Goal: Task Accomplishment & Management: Complete application form

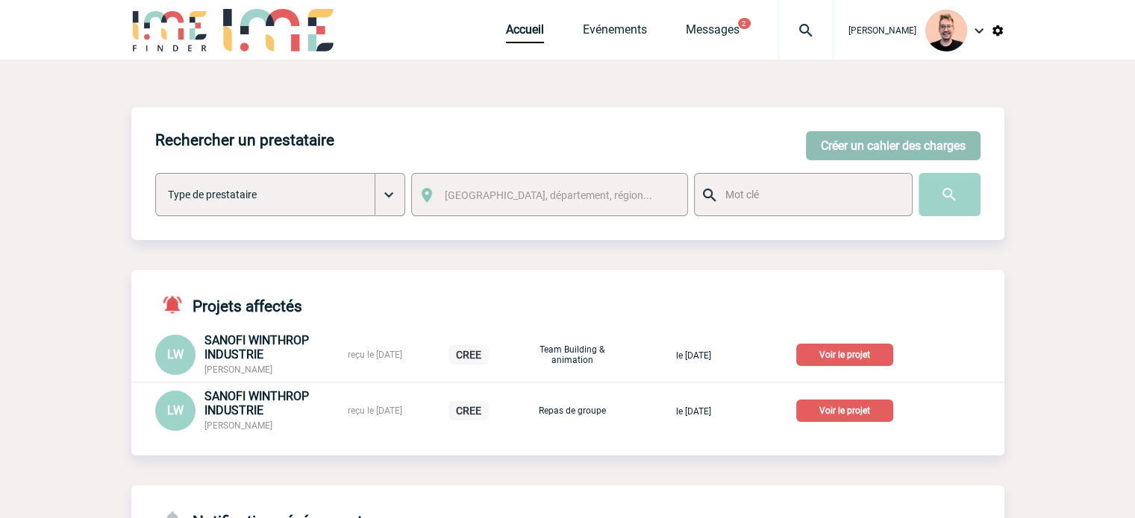
click at [832, 139] on button "Créer un cahier des charges" at bounding box center [893, 145] width 175 height 29
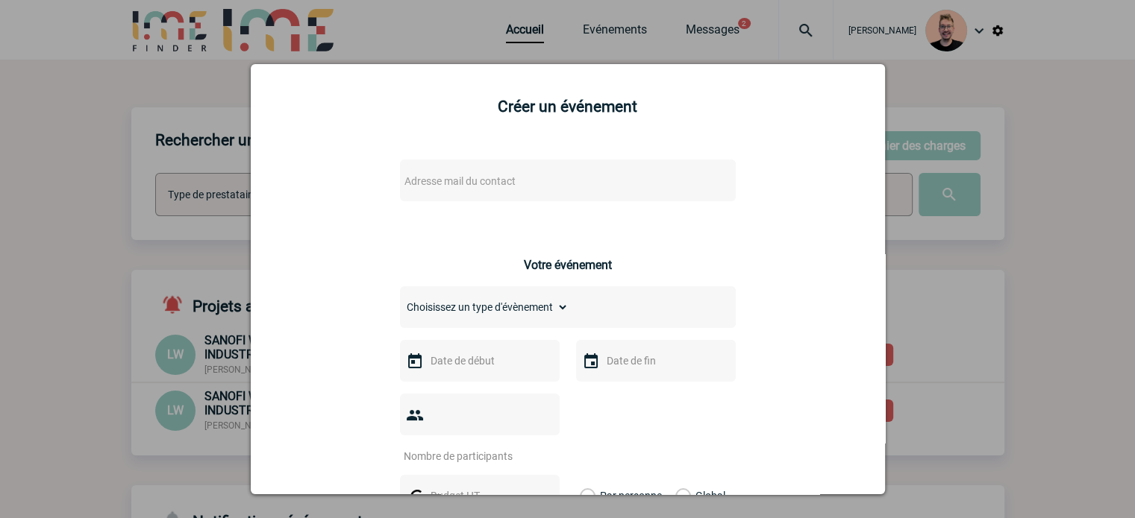
click at [490, 185] on span "Adresse mail du contact" at bounding box center [459, 181] width 111 height 12
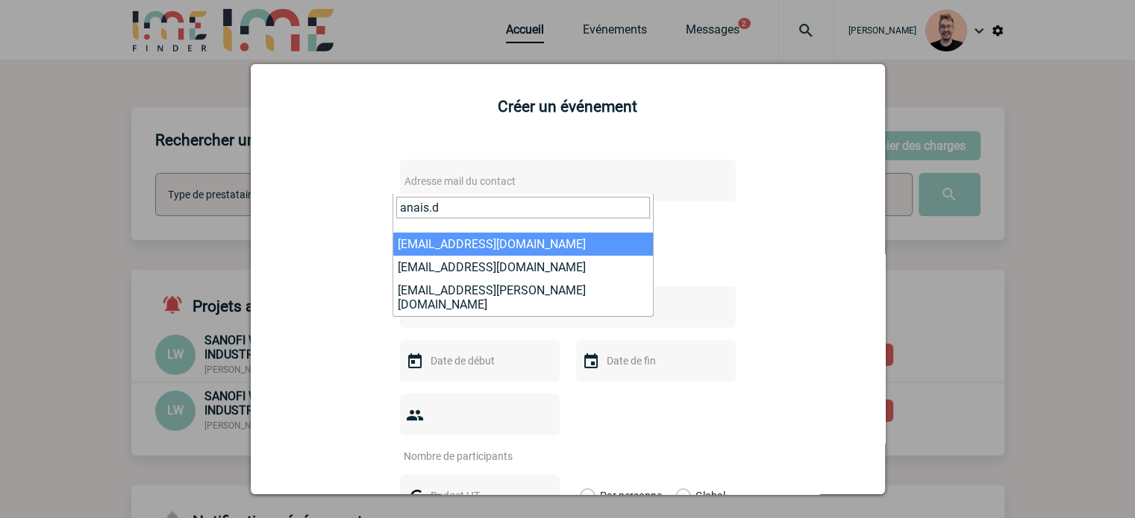
type input "anais.d"
select select "125976"
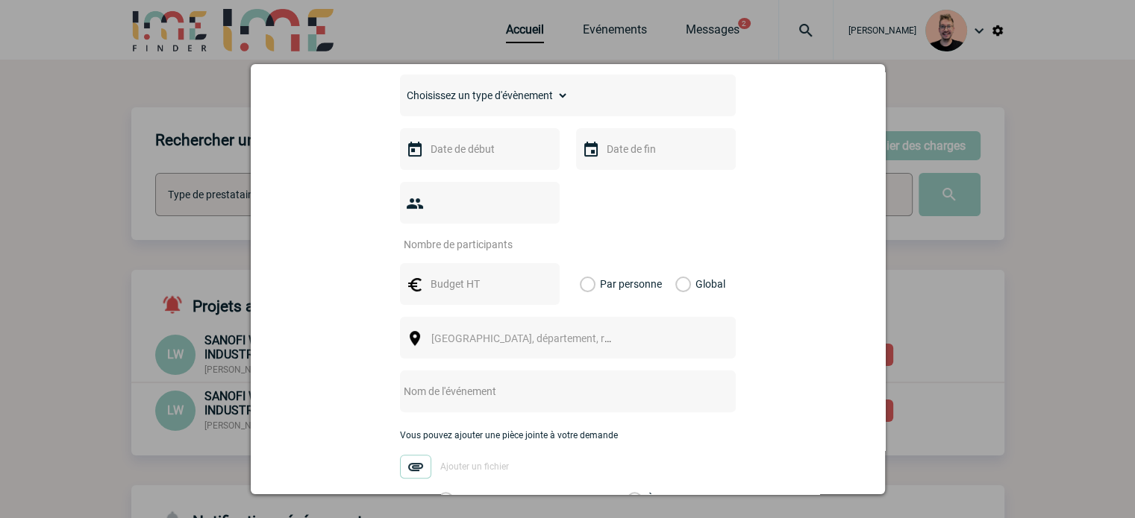
scroll to position [373, 0]
click at [454, 110] on div "Choisissez un type d'évènement Séminaire avec nuitée Séminaire sans nuitée Repa…" at bounding box center [568, 94] width 336 height 42
click at [452, 104] on select "Choisissez un type d'évènement Séminaire avec nuitée Séminaire sans nuitée Repa…" at bounding box center [484, 94] width 169 height 21
select select "3"
click at [400, 88] on select "Choisissez un type d'évènement Séminaire avec nuitée Séminaire sans nuitée Repa…" at bounding box center [484, 94] width 169 height 21
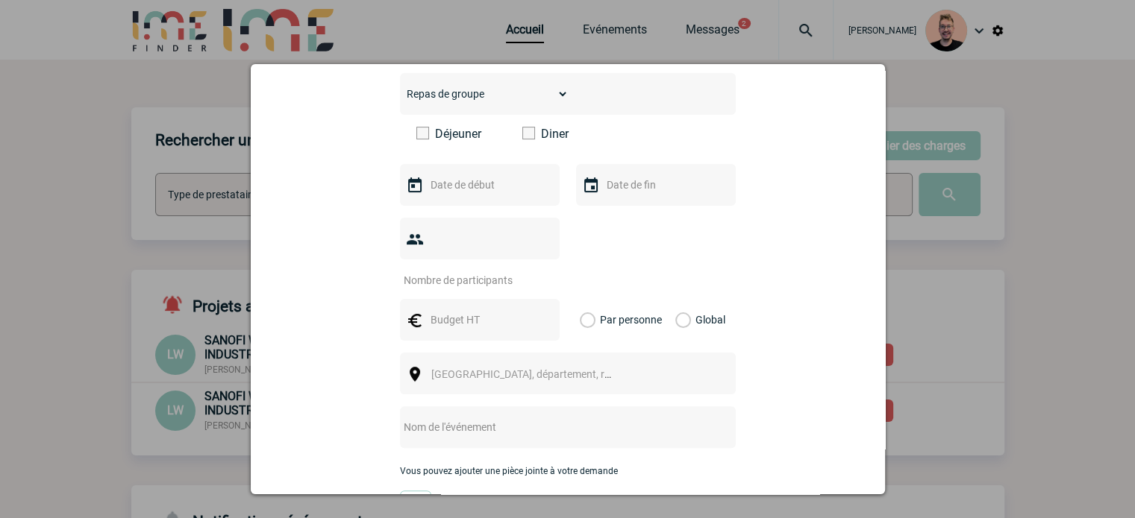
click at [522, 136] on span at bounding box center [528, 133] width 13 height 13
click at [0, 0] on input "Diner" at bounding box center [0, 0] width 0 height 0
click at [454, 192] on input "text" at bounding box center [478, 184] width 103 height 19
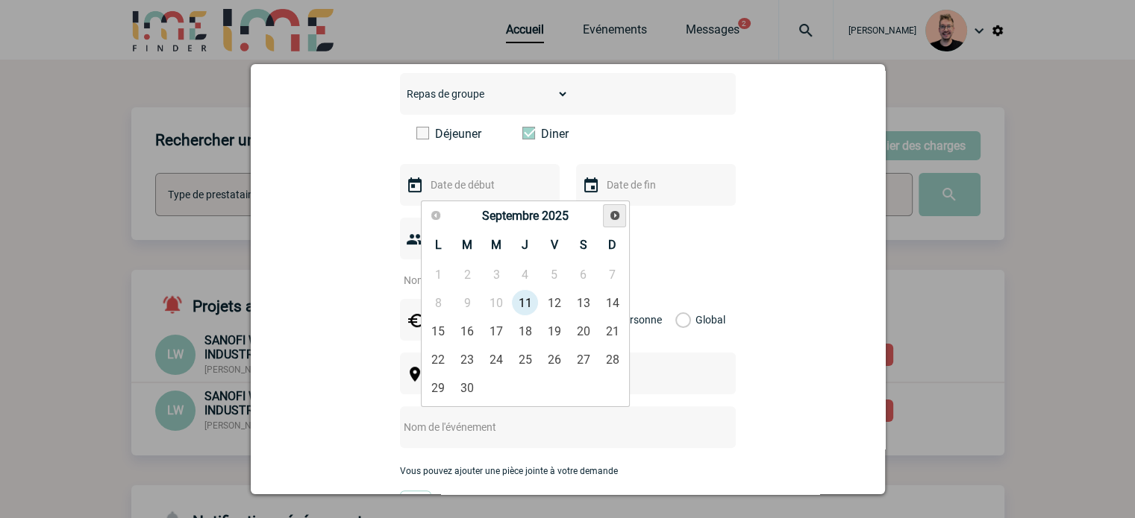
click at [609, 212] on span "Suivant" at bounding box center [615, 216] width 12 height 12
click at [494, 386] on link "26" at bounding box center [497, 387] width 28 height 27
type input "26-11-2025"
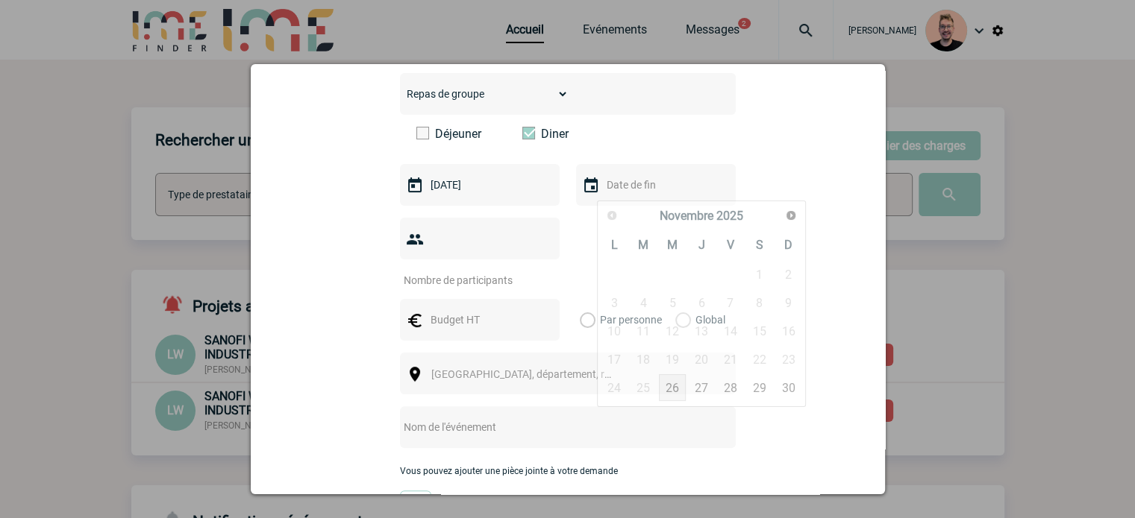
drag, startPoint x: 625, startPoint y: 184, endPoint x: 624, endPoint y: 213, distance: 28.4
click at [625, 184] on input "text" at bounding box center [654, 184] width 103 height 19
drag, startPoint x: 674, startPoint y: 388, endPoint x: 667, endPoint y: 381, distance: 10.0
click at [674, 388] on link "26" at bounding box center [673, 387] width 28 height 27
type input "26-11-2025"
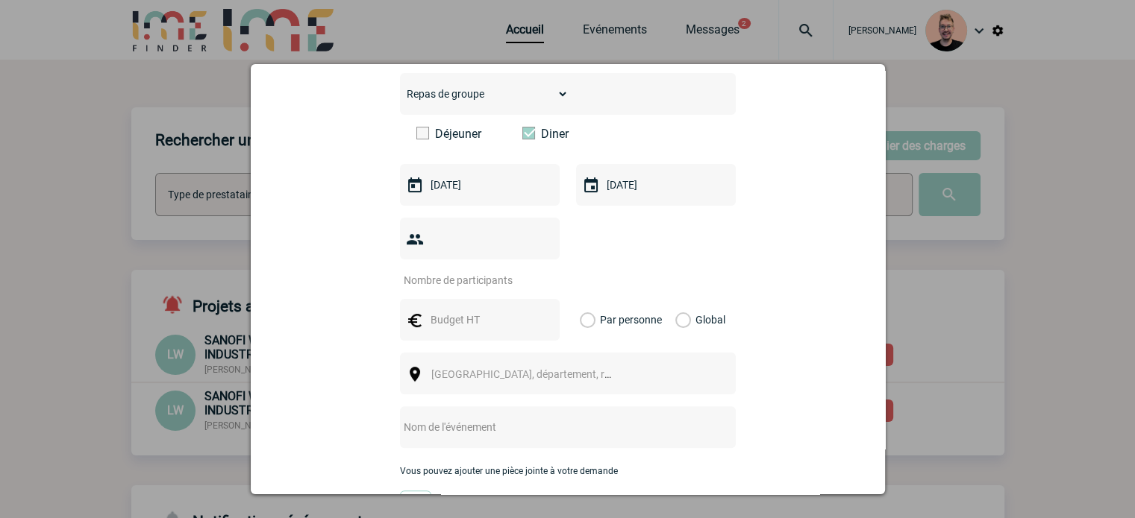
click at [492, 271] on input "number" at bounding box center [470, 280] width 140 height 19
type input "80"
click at [458, 310] on input "text" at bounding box center [478, 319] width 103 height 19
type input "6000"
click at [685, 301] on div "Global" at bounding box center [698, 320] width 50 height 42
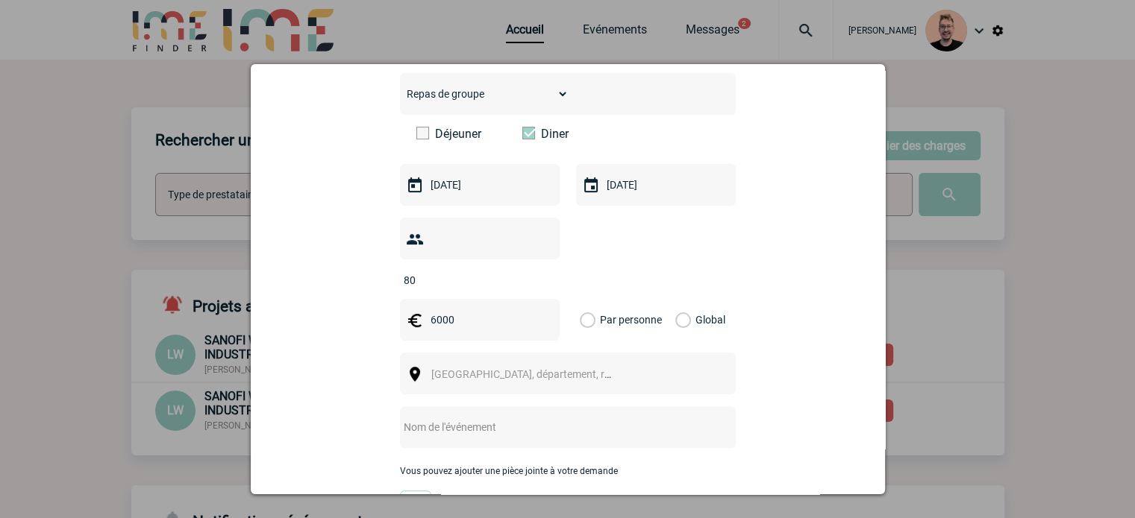
click at [680, 301] on label "Global" at bounding box center [680, 320] width 10 height 42
click at [0, 0] on input "Global" at bounding box center [0, 0] width 0 height 0
click at [452, 364] on span "Ville, département, région..." at bounding box center [527, 374] width 205 height 21
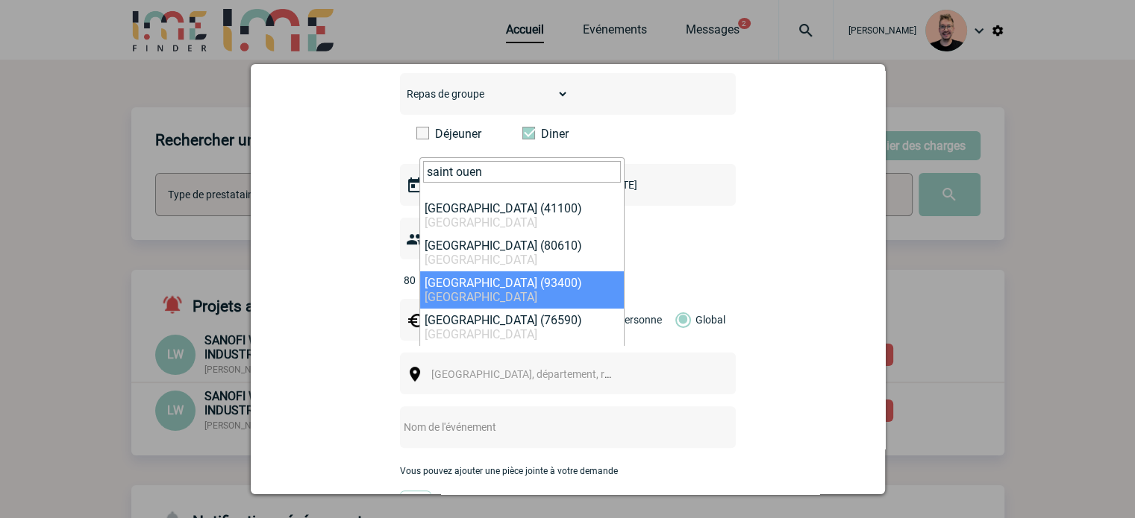
type input "saint ouen"
select select "1072"
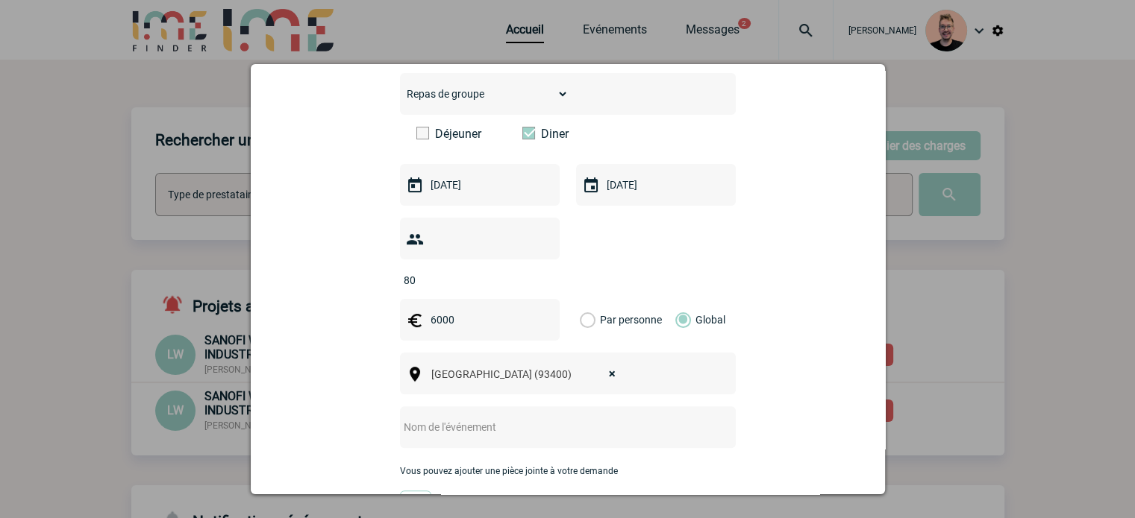
click at [454, 418] on input "text" at bounding box center [548, 427] width 296 height 19
click at [498, 418] on input "Afterwork au" at bounding box center [548, 427] width 296 height 19
paste input "Meïda ST OUEN"
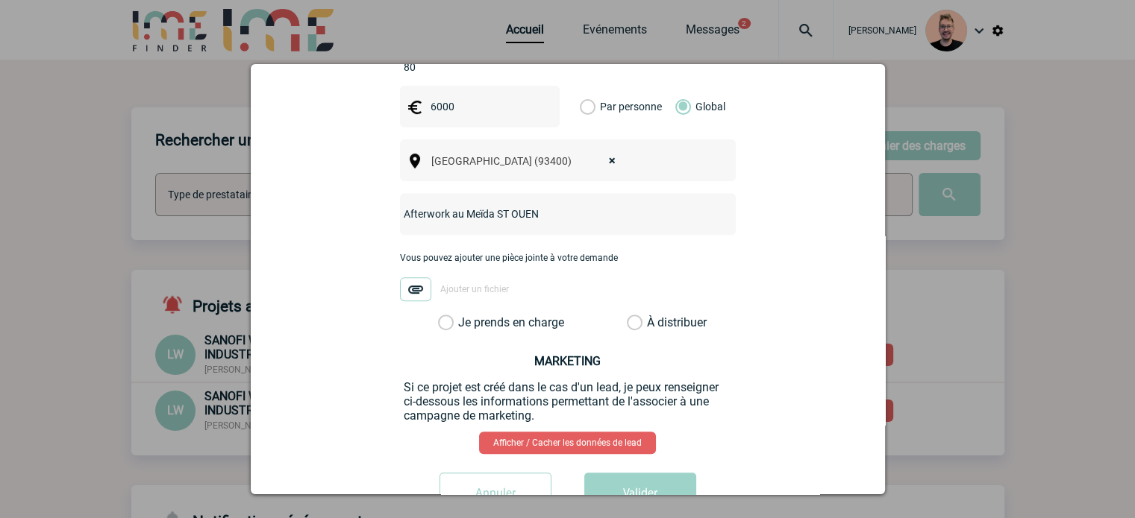
scroll to position [597, 0]
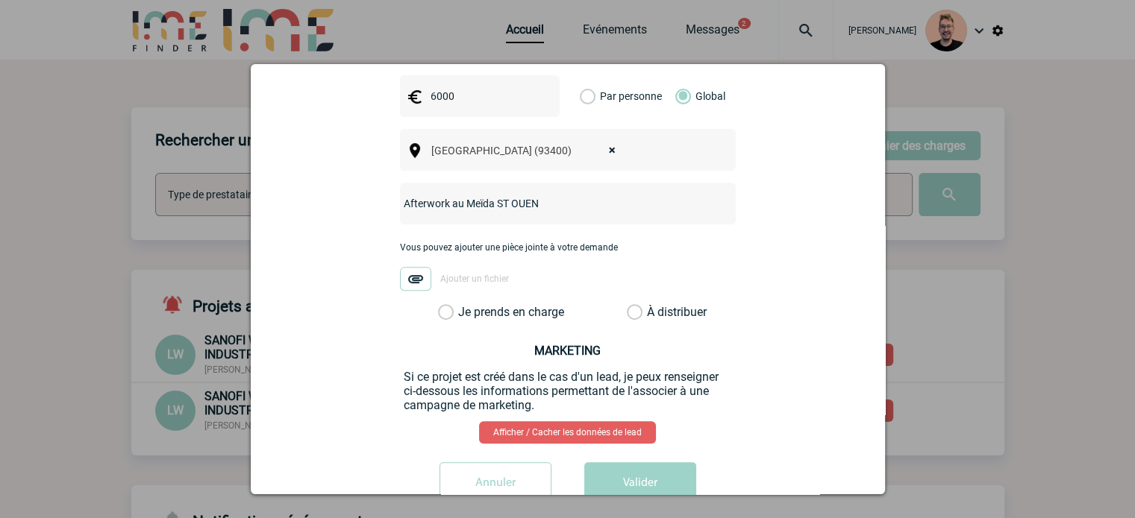
type input "Afterwork au Meïda ST OUEN"
click at [441, 300] on div "anais.deshayes@bosch.com anais.deshayes@bosch.com Vous cherchez à assigner le c…" at bounding box center [567, 32] width 597 height 967
click at [439, 305] on label "Je prends en charge" at bounding box center [450, 312] width 25 height 15
click at [0, 0] on input "Je prends en charge" at bounding box center [0, 0] width 0 height 0
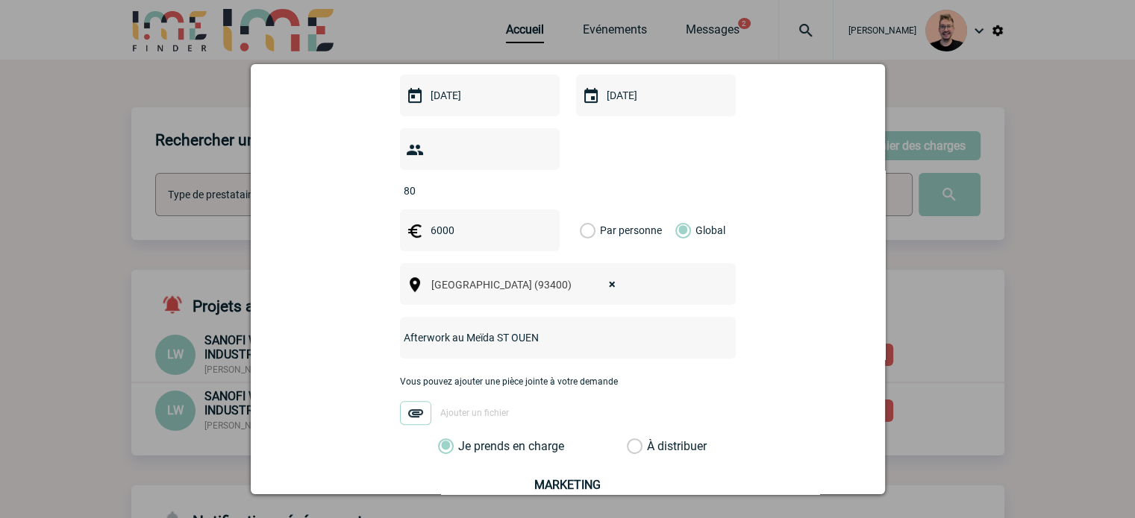
scroll to position [618, 0]
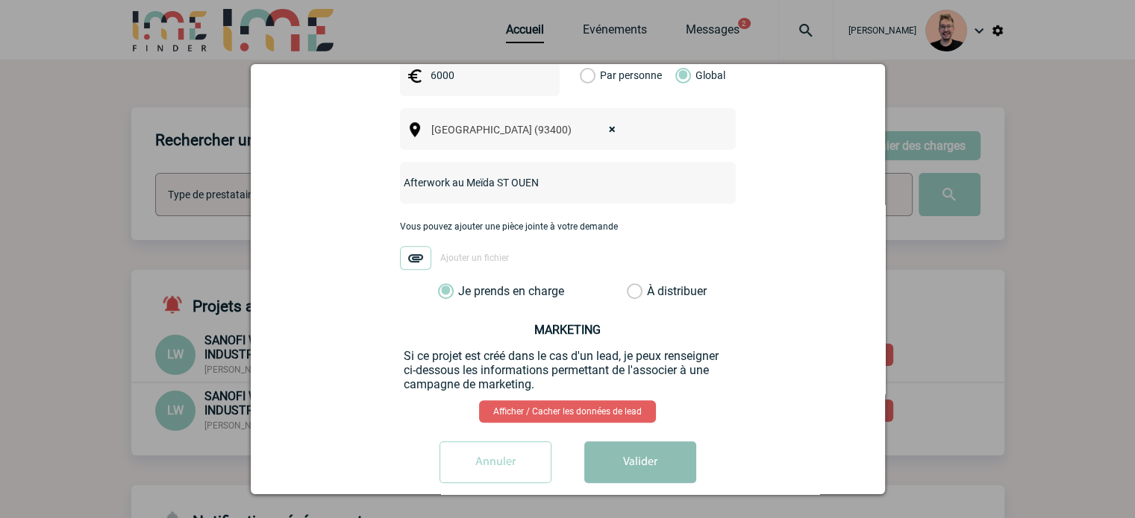
click at [633, 445] on button "Valider" at bounding box center [640, 463] width 112 height 42
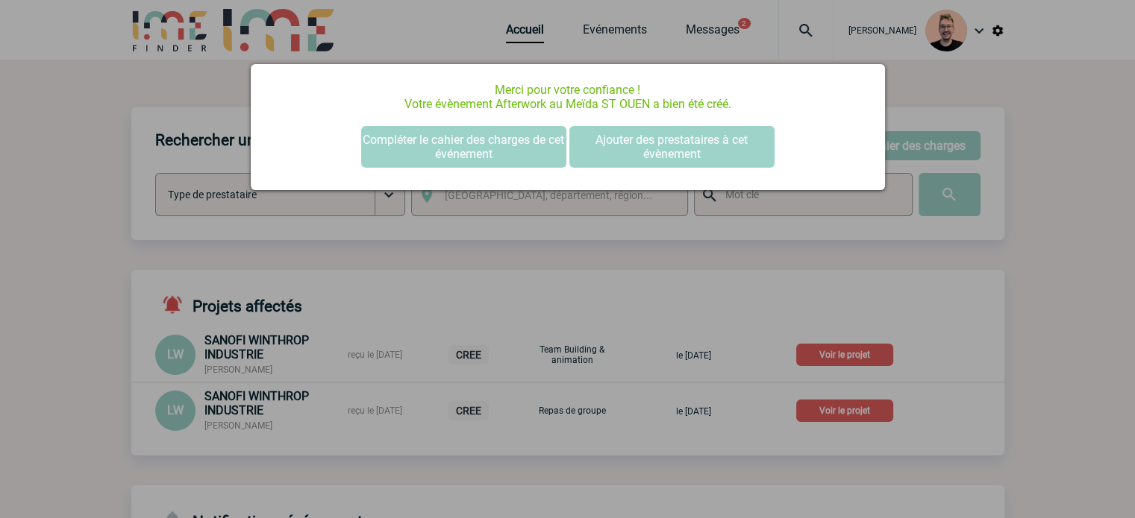
scroll to position [0, 0]
click at [418, 145] on button "Compléter le cahier des charges de cet événement" at bounding box center [463, 147] width 205 height 42
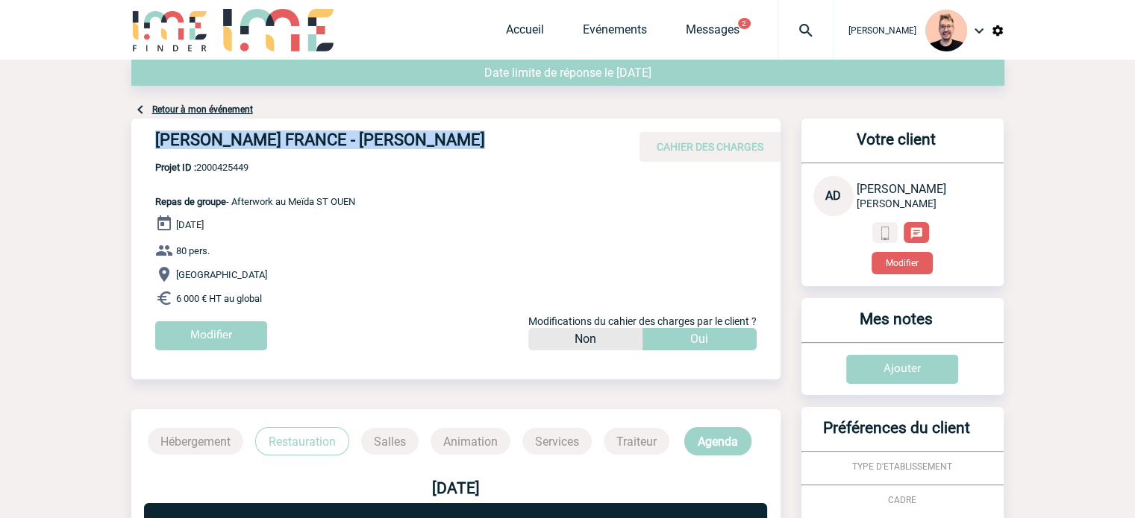
drag, startPoint x: 478, startPoint y: 138, endPoint x: 157, endPoint y: 151, distance: 321.0
click at [157, 151] on h4 "ROBERT BOSCH FRANCE - Anaïs DESHAYES" at bounding box center [379, 143] width 448 height 25
copy h4 "ROBERT BOSCH FRANCE - Anaïs DESHAYES"
click at [211, 163] on span "Projet ID : 2000425449" at bounding box center [255, 167] width 200 height 11
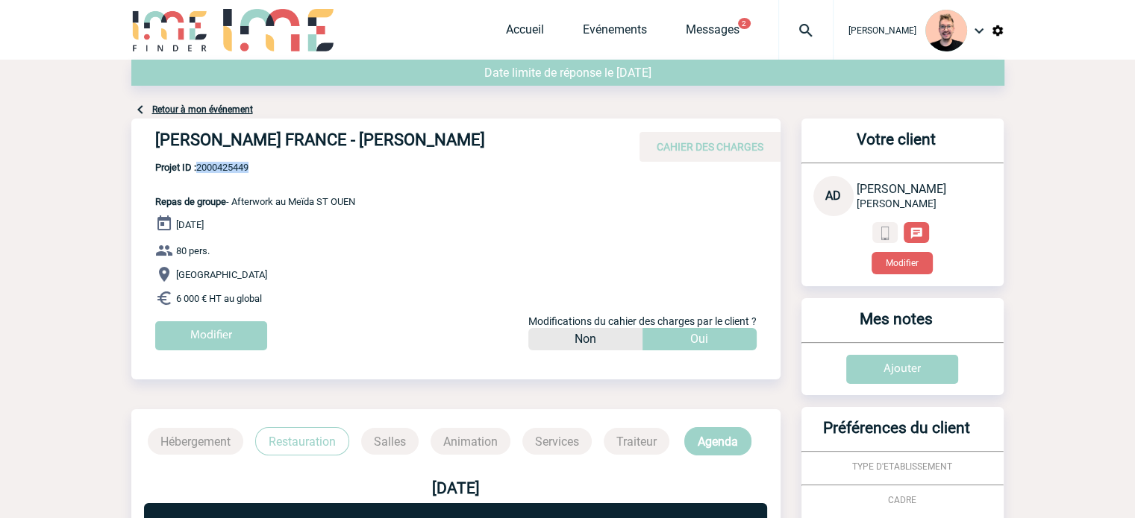
click at [211, 163] on span "Projet ID : 2000425449" at bounding box center [255, 167] width 200 height 11
copy span "2000425449"
drag, startPoint x: 250, startPoint y: 171, endPoint x: 237, endPoint y: 169, distance: 12.8
click at [249, 171] on span "Projet ID : 2000425449" at bounding box center [255, 167] width 200 height 11
click at [217, 164] on span "Projet ID : 2000425449" at bounding box center [255, 167] width 200 height 11
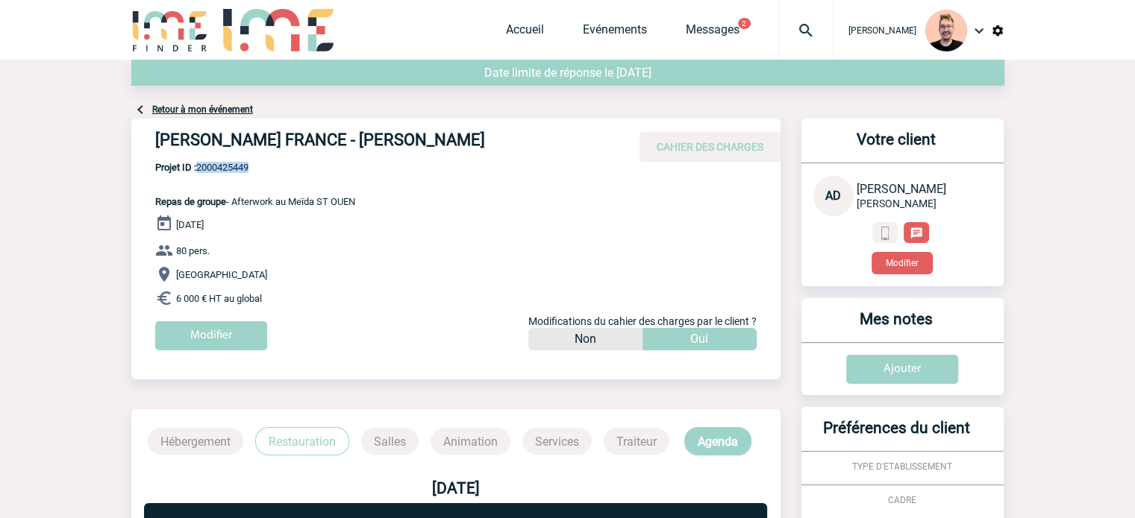
click at [217, 164] on span "Projet ID : 2000425449" at bounding box center [255, 167] width 200 height 11
click at [253, 197] on span "Repas de groupe - Afterwork au Meïda ST OUEN" at bounding box center [255, 201] width 200 height 11
click at [220, 164] on span "Projet ID : 2000425449" at bounding box center [255, 167] width 200 height 11
copy span "2000425449"
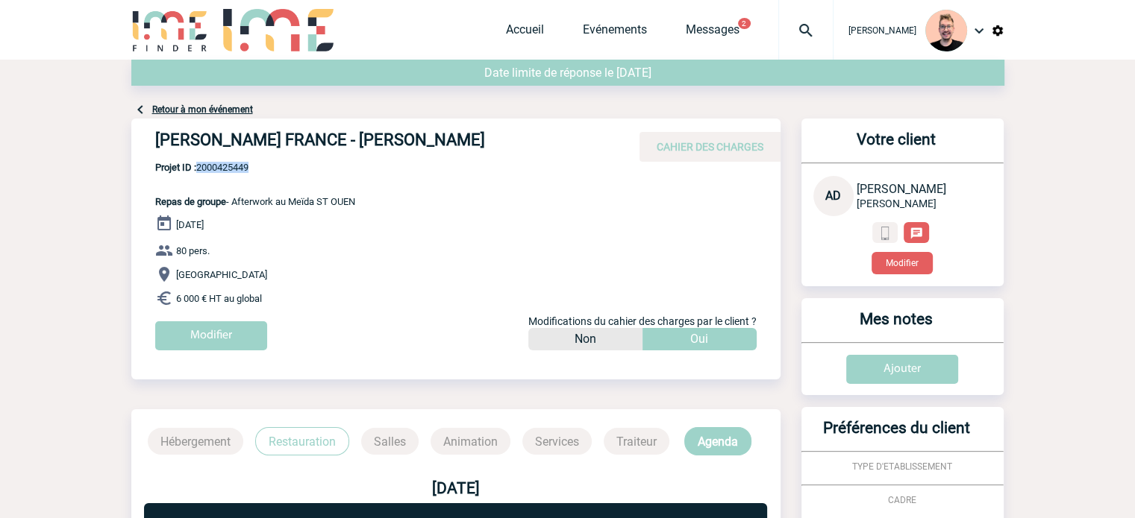
click at [171, 18] on img at bounding box center [170, 30] width 78 height 43
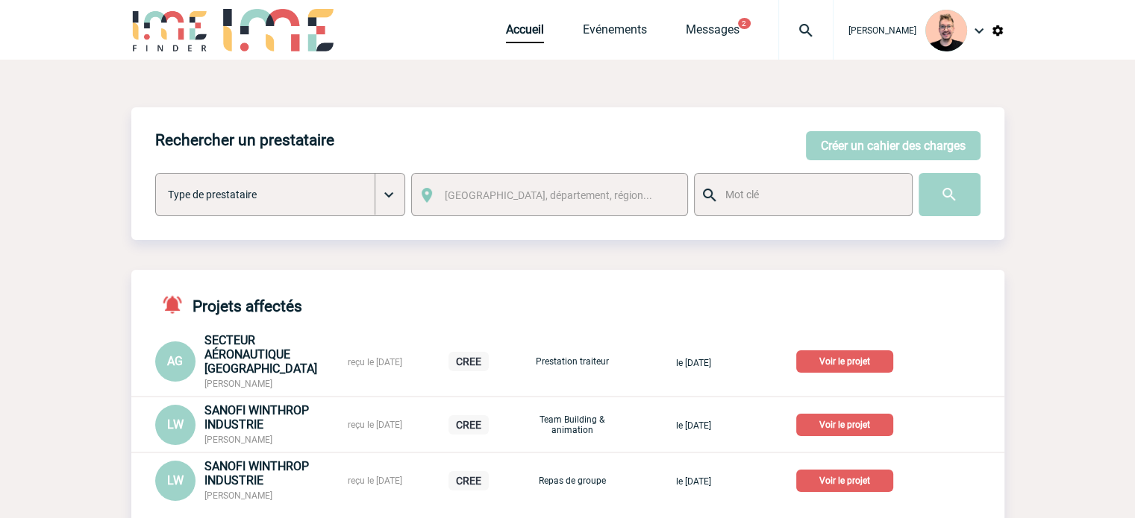
click at [586, 28] on link "Evénements" at bounding box center [615, 32] width 64 height 21
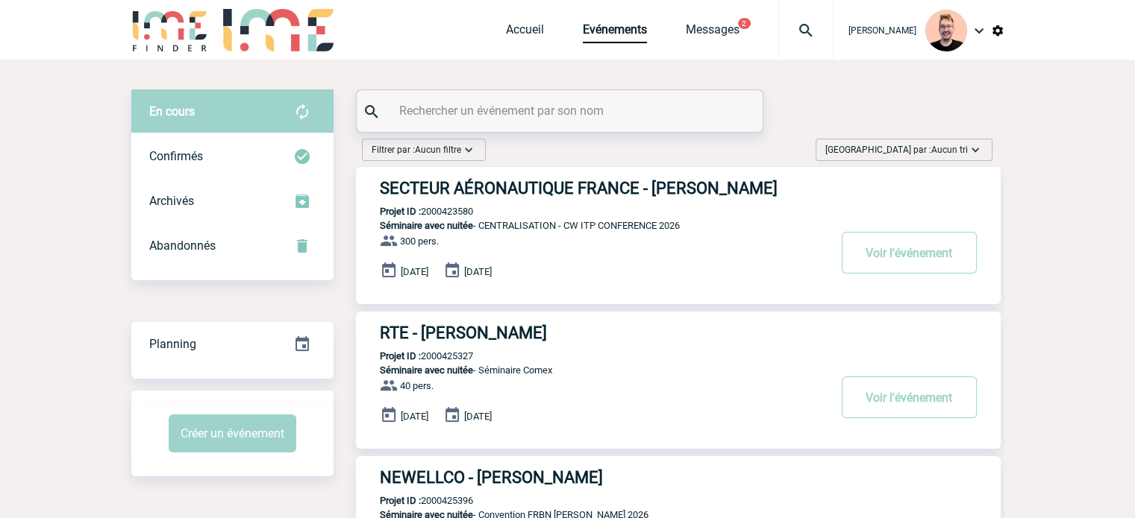
click at [926, 148] on span "Trier par : Aucun tri" at bounding box center [896, 149] width 142 height 15
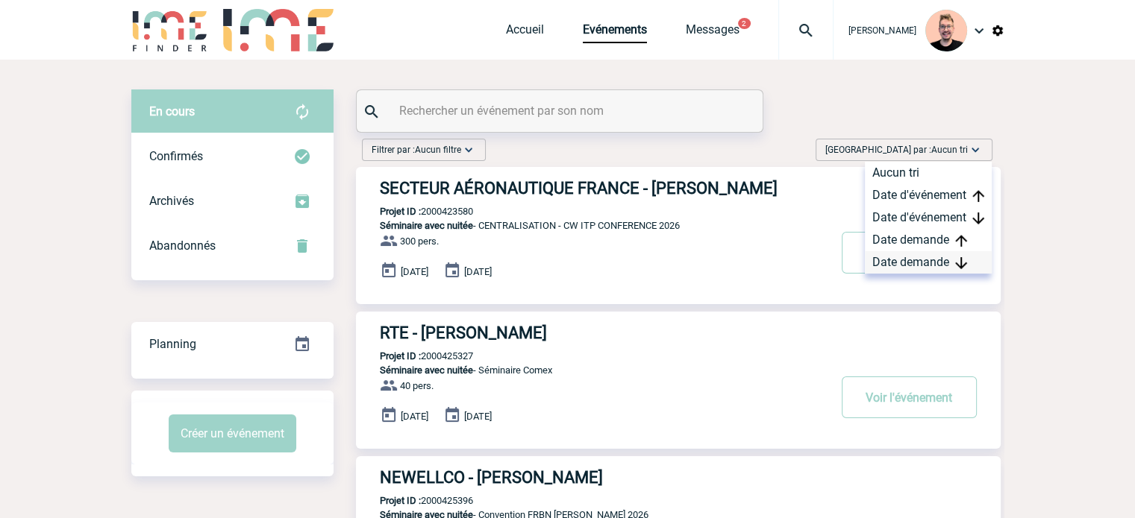
click at [914, 263] on div "Date demande" at bounding box center [927, 262] width 127 height 22
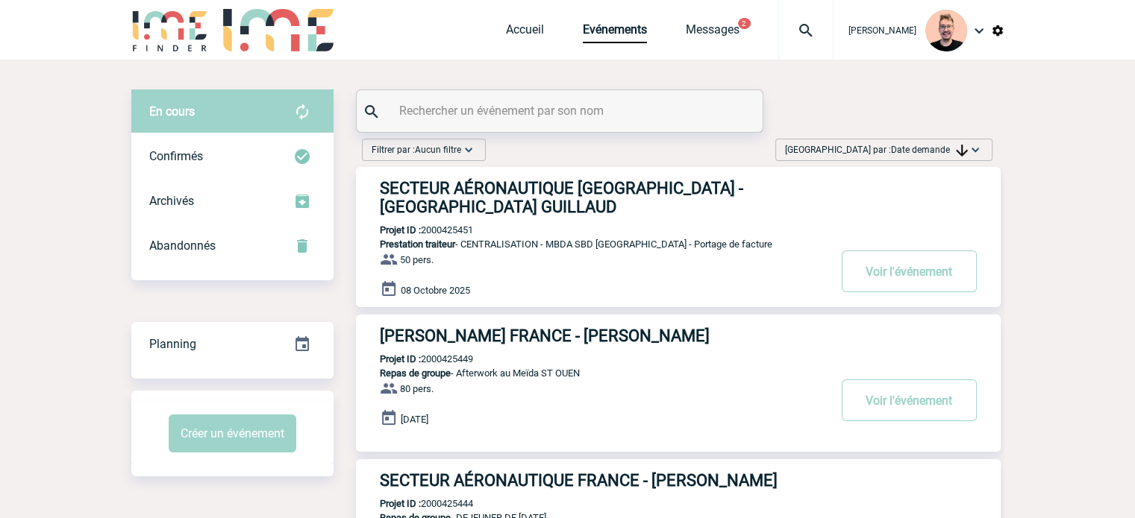
click at [425, 204] on h3 "SECTEUR AÉRONAUTIQUE FRANCE - Anjaramalala GUILLAUD" at bounding box center [604, 197] width 448 height 37
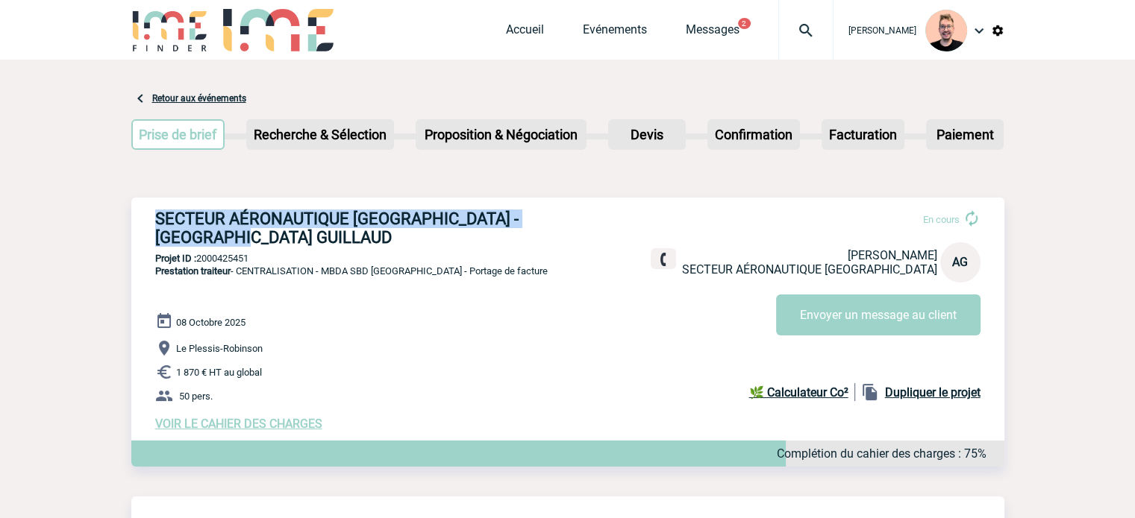
drag, startPoint x: 229, startPoint y: 235, endPoint x: 157, endPoint y: 219, distance: 74.2
click at [157, 219] on h3 "SECTEUR AÉRONAUTIQUE [GEOGRAPHIC_DATA] - [GEOGRAPHIC_DATA] GUILLAUD" at bounding box center [379, 228] width 448 height 37
copy h3 "SECTEUR AÉRONAUTIQUE [GEOGRAPHIC_DATA] - [GEOGRAPHIC_DATA] GUILLAUD"
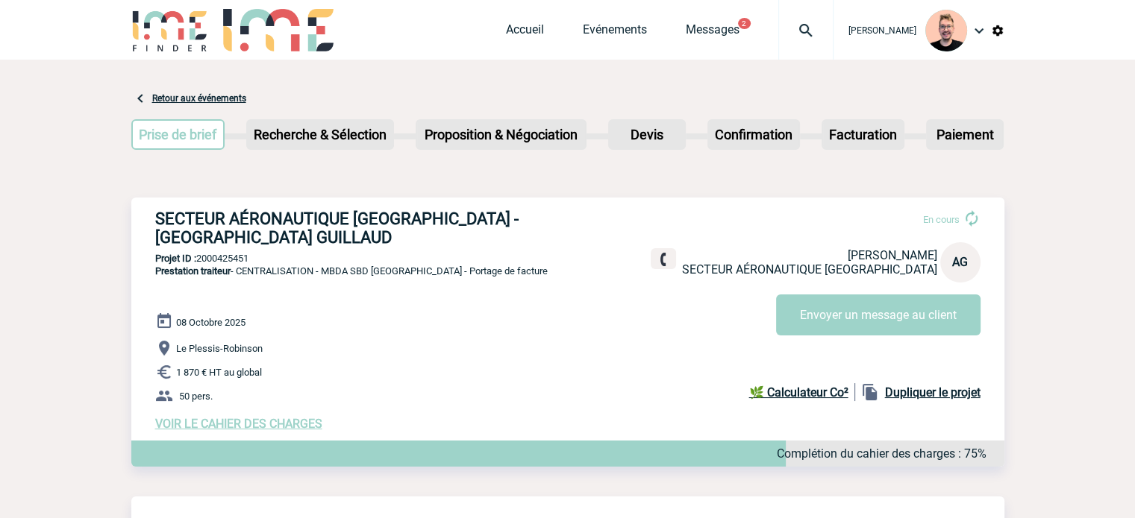
click at [226, 261] on p "Projet ID : 2000425451" at bounding box center [567, 258] width 873 height 11
copy p "2000425451"
click at [297, 252] on div "SECTEUR AÉRONAUTIQUE [GEOGRAPHIC_DATA] - [GEOGRAPHIC_DATA] GUILLAUD En cours [G…" at bounding box center [567, 320] width 873 height 245
click at [232, 260] on p "Projet ID : 2000425451" at bounding box center [567, 258] width 873 height 11
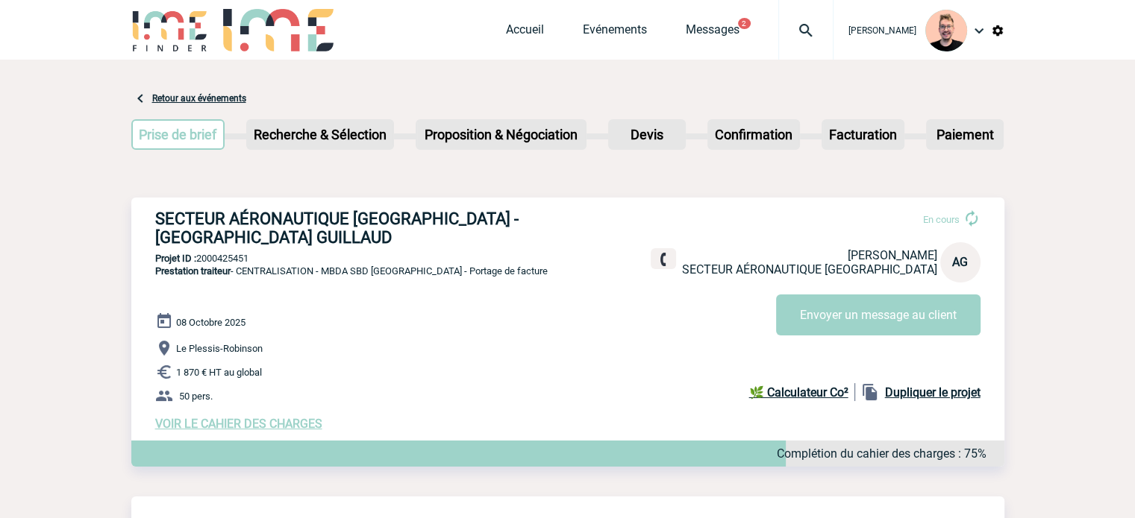
click at [232, 260] on p "Projet ID : 2000425451" at bounding box center [567, 258] width 873 height 11
copy p "2000425451"
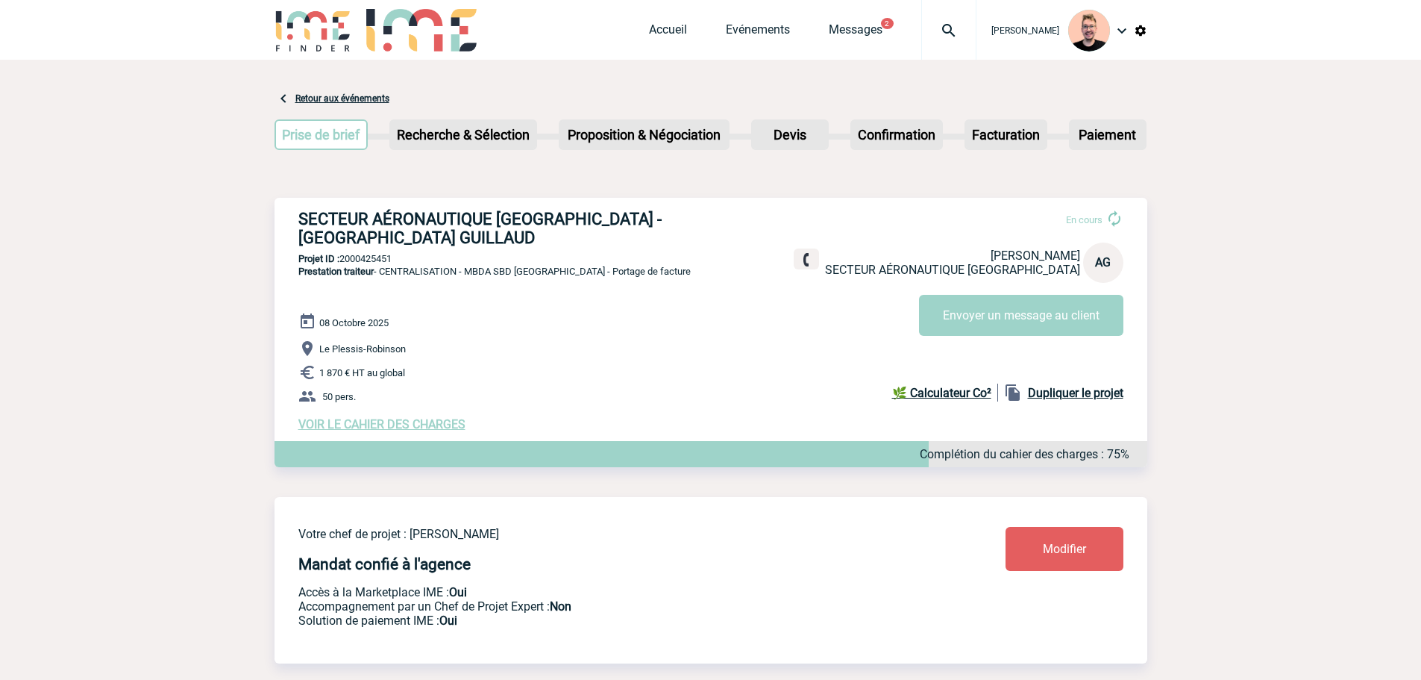
click at [465, 277] on span "Prestation traiteur - CENTRALISATION - MBDA SBD [GEOGRAPHIC_DATA] - Portage de …" at bounding box center [494, 271] width 392 height 11
click at [362, 263] on p "Projet ID : 2000425451" at bounding box center [710, 258] width 873 height 11
copy p "2000425451"
